Goal: Task Accomplishment & Management: Complete application form

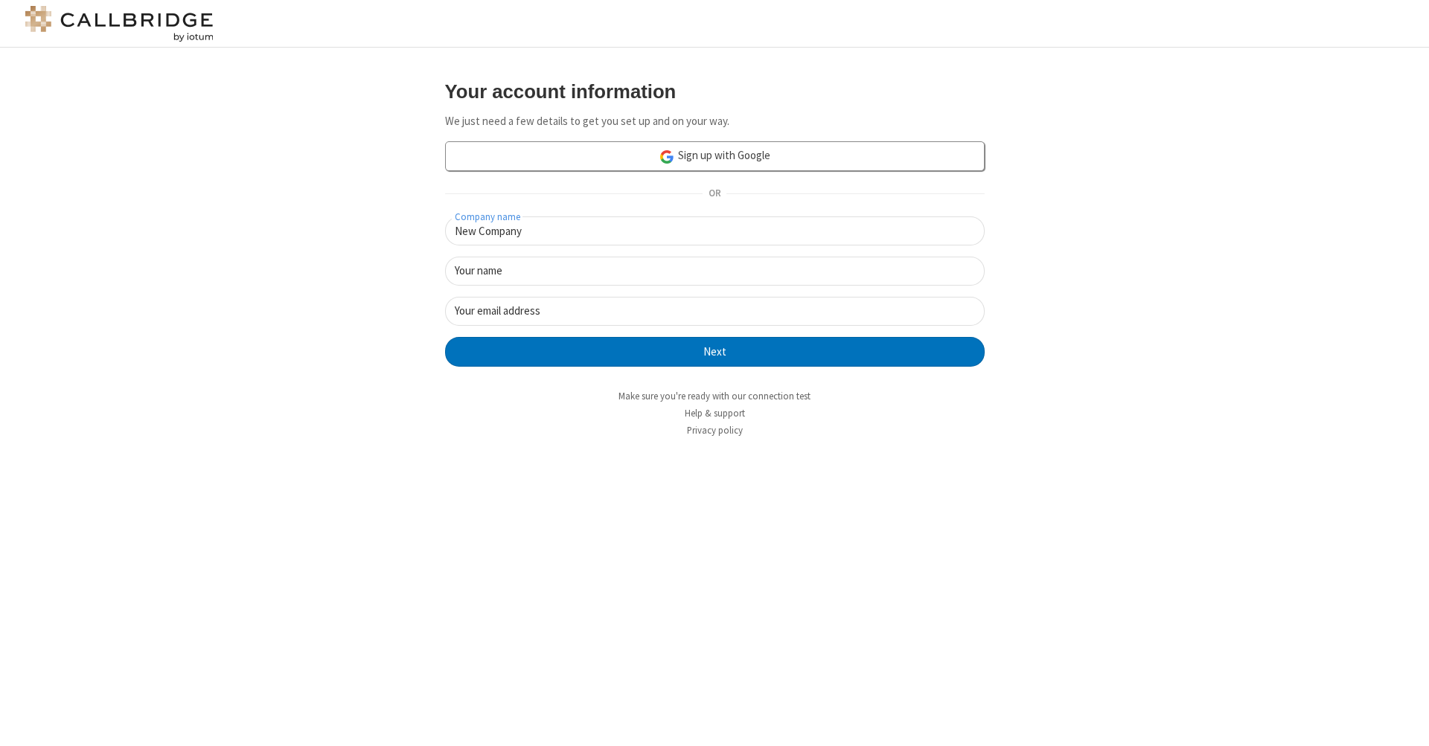
type input "New Company"
type input "New User"
type input "[EMAIL_ADDRESS][DOMAIN_NAME]"
click at [714, 350] on button "Next" at bounding box center [714, 352] width 539 height 30
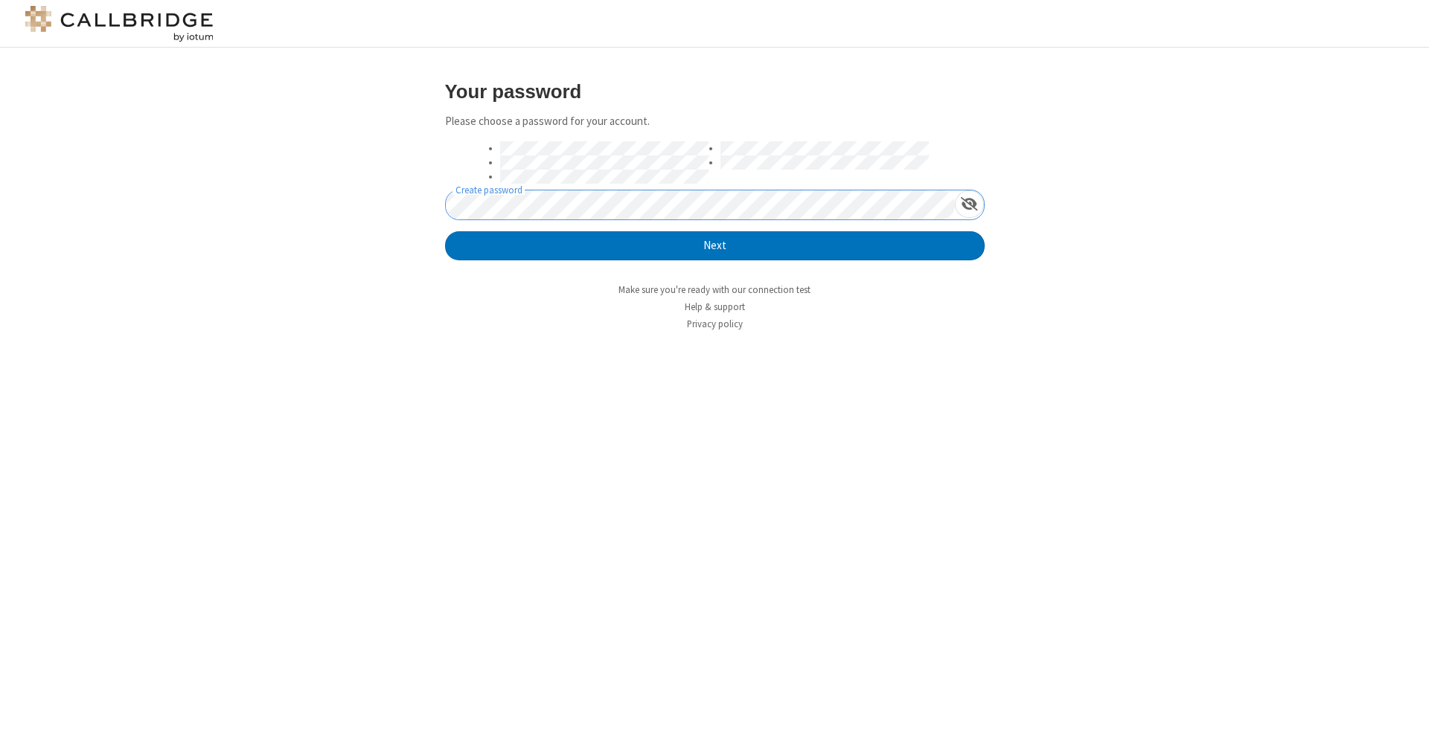
click at [714, 245] on button "Next" at bounding box center [714, 246] width 539 height 30
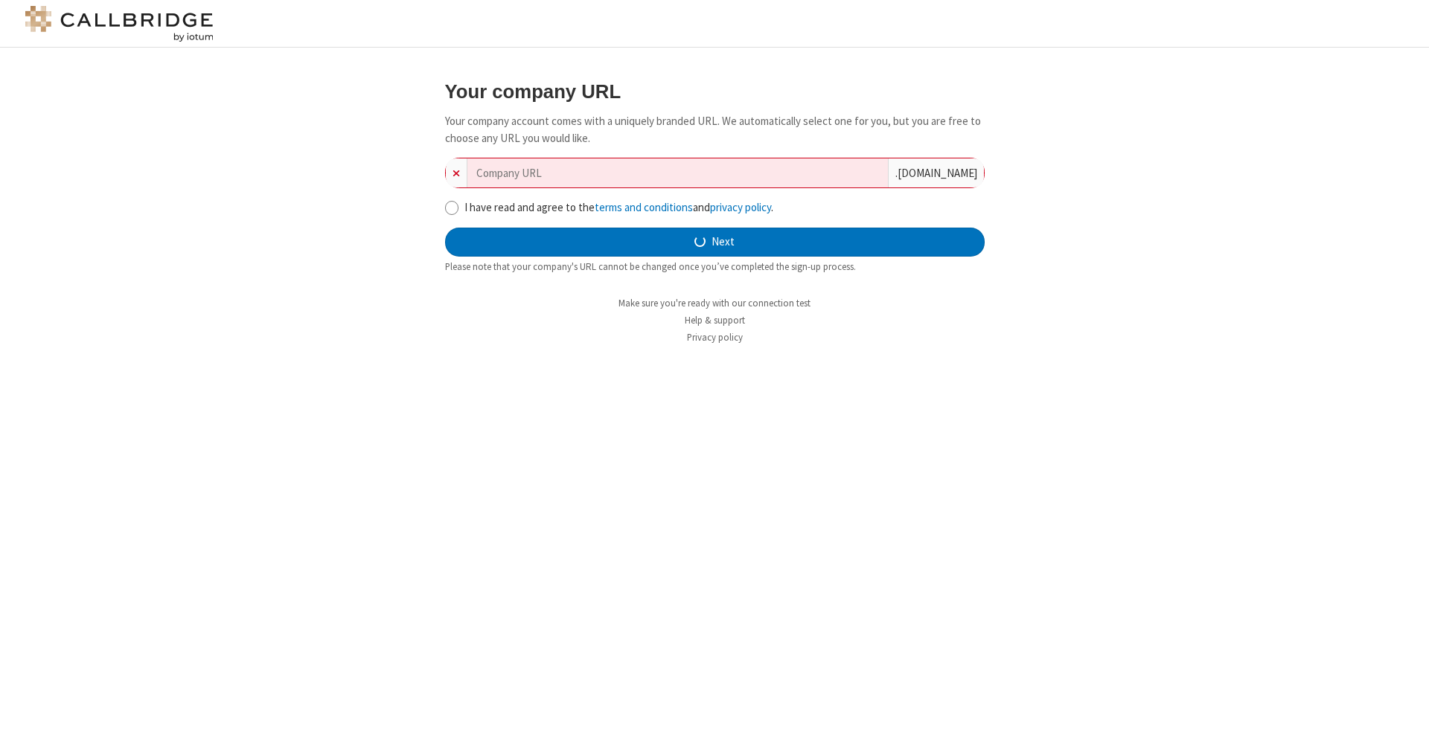
type input "new-company-budgetary-management-27219"
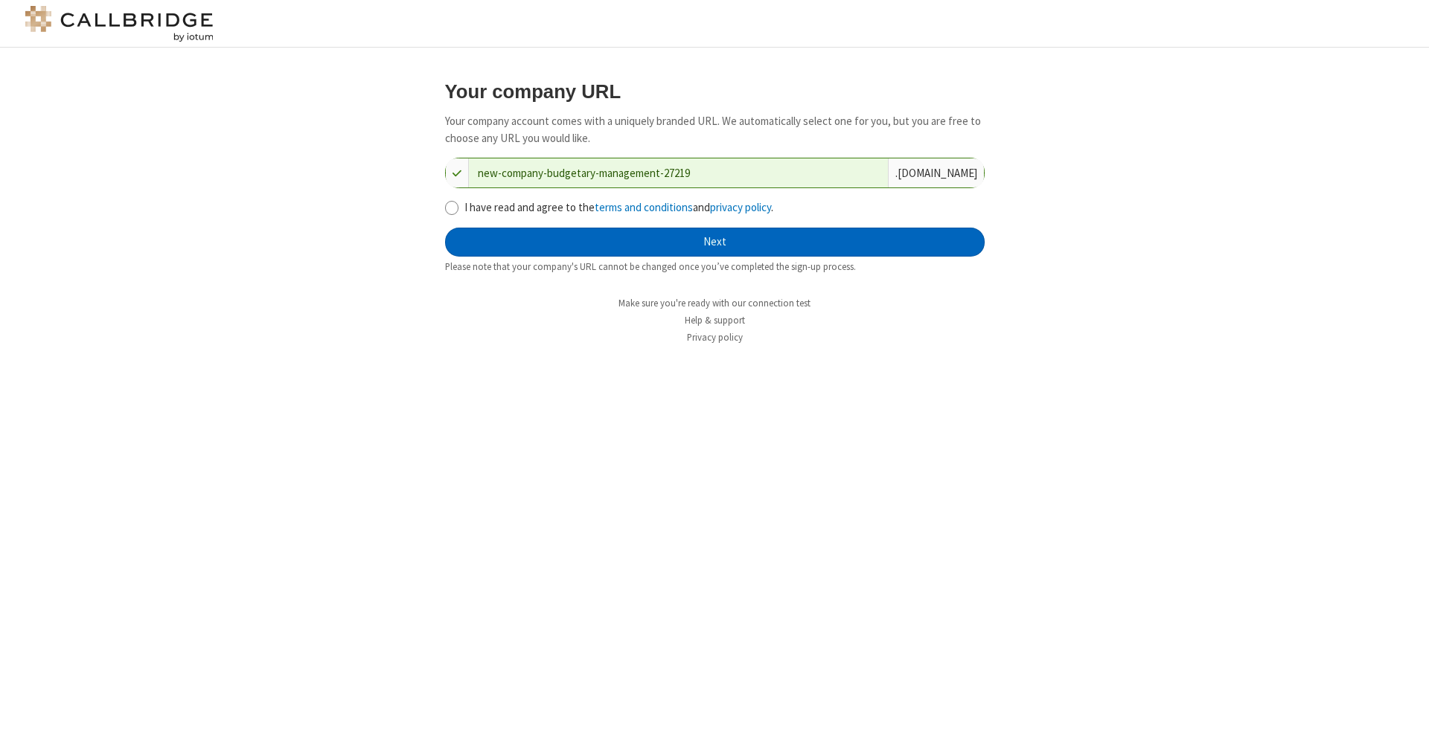
click at [714, 240] on button "Next" at bounding box center [714, 243] width 539 height 30
